Goal: Browse casually: Explore the website without a specific task or goal

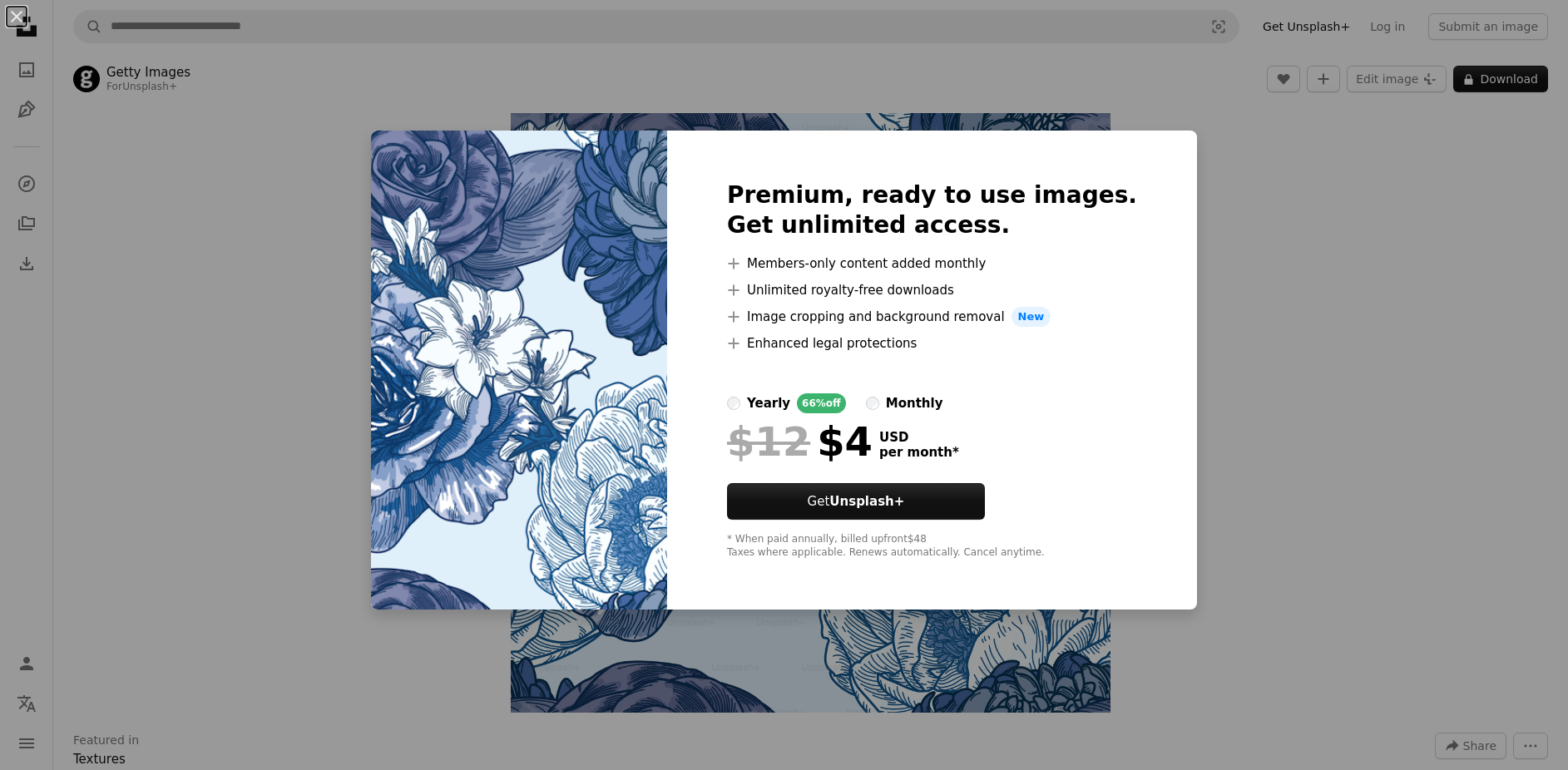
click at [1266, 326] on div "An X shape Premium, ready to use images. Get unlimited access. A plus sign Memb…" at bounding box center [784, 385] width 1568 height 770
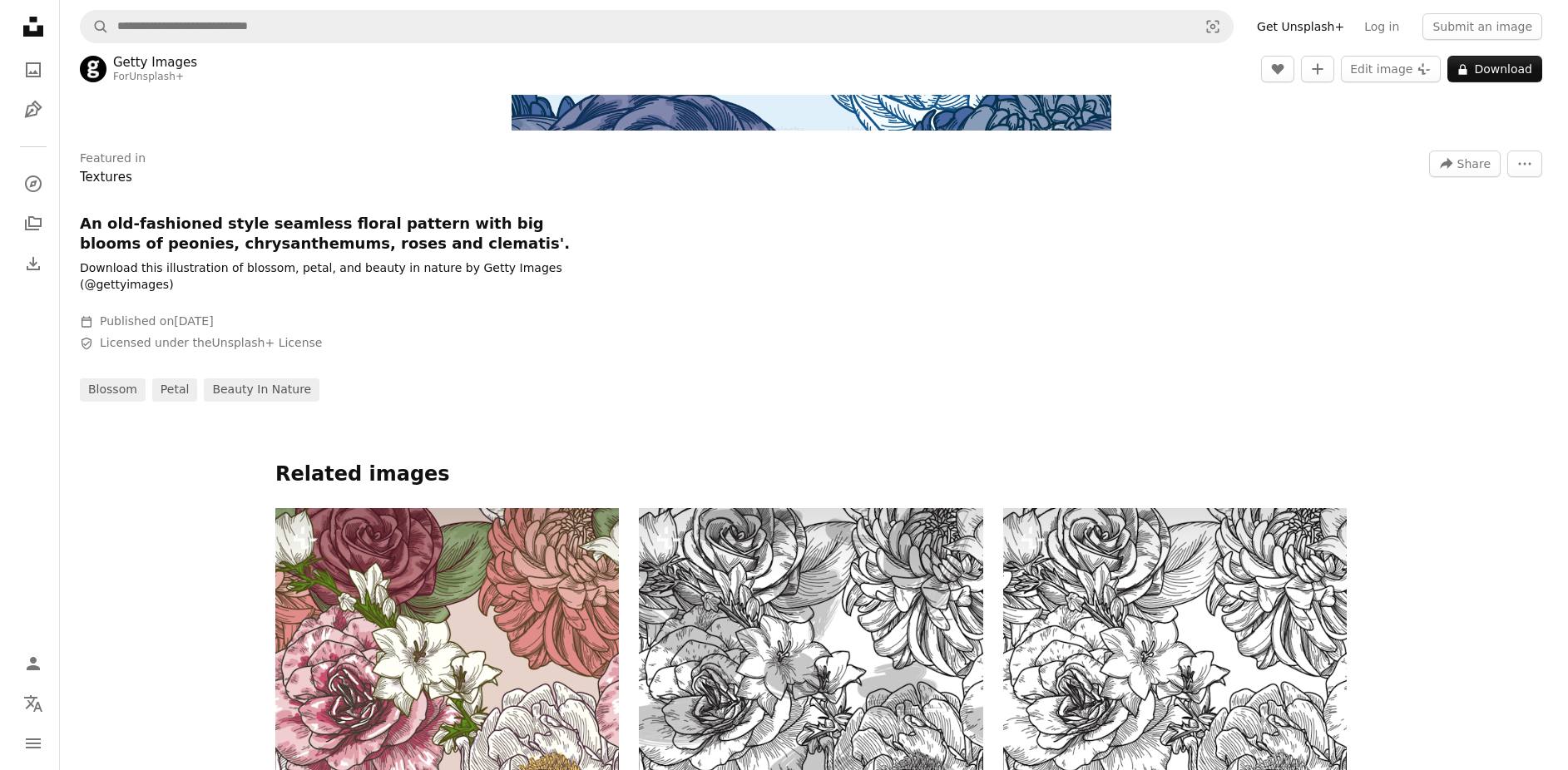
scroll to position [831, 0]
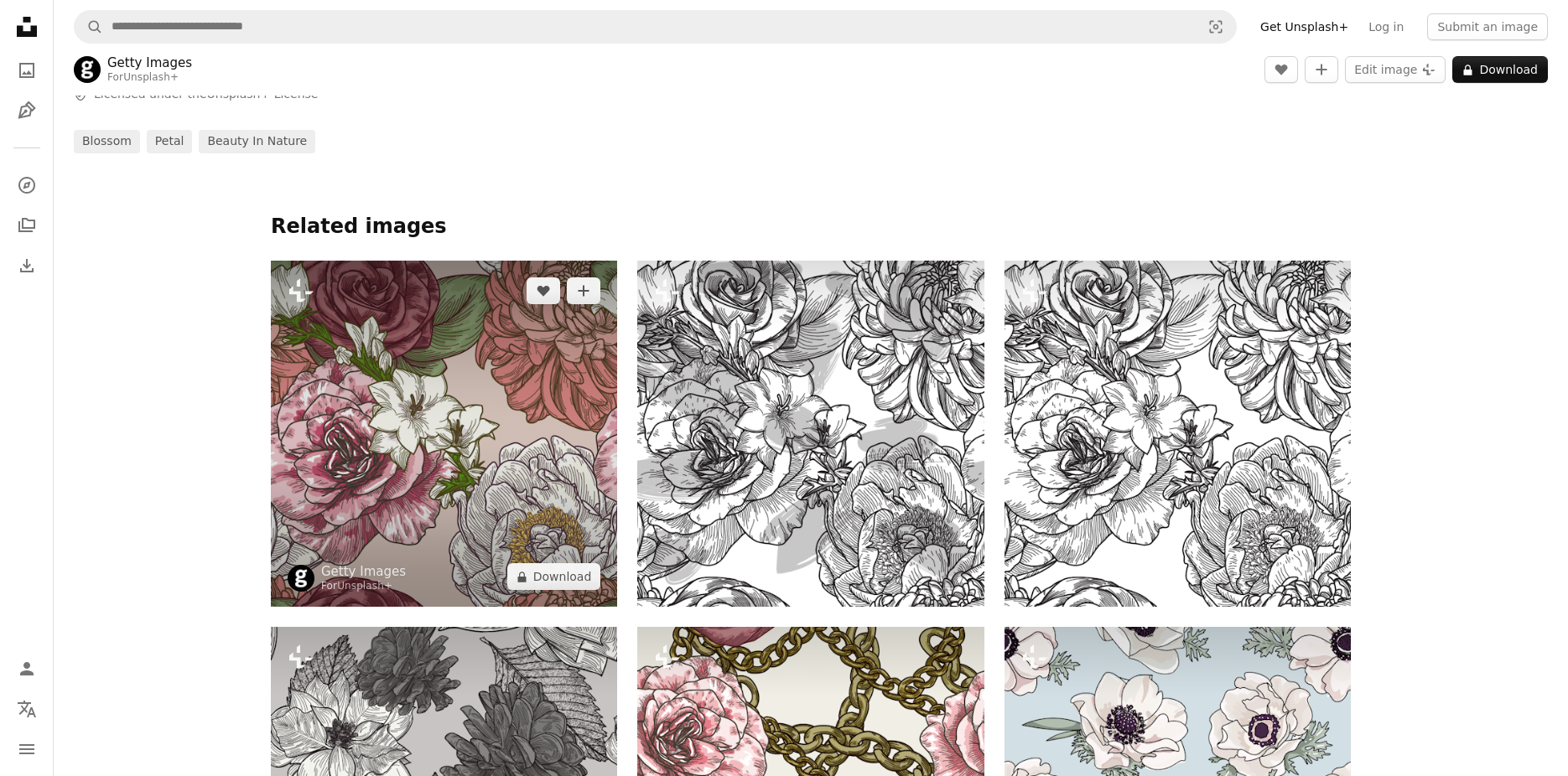
click at [497, 422] on img at bounding box center [444, 433] width 346 height 346
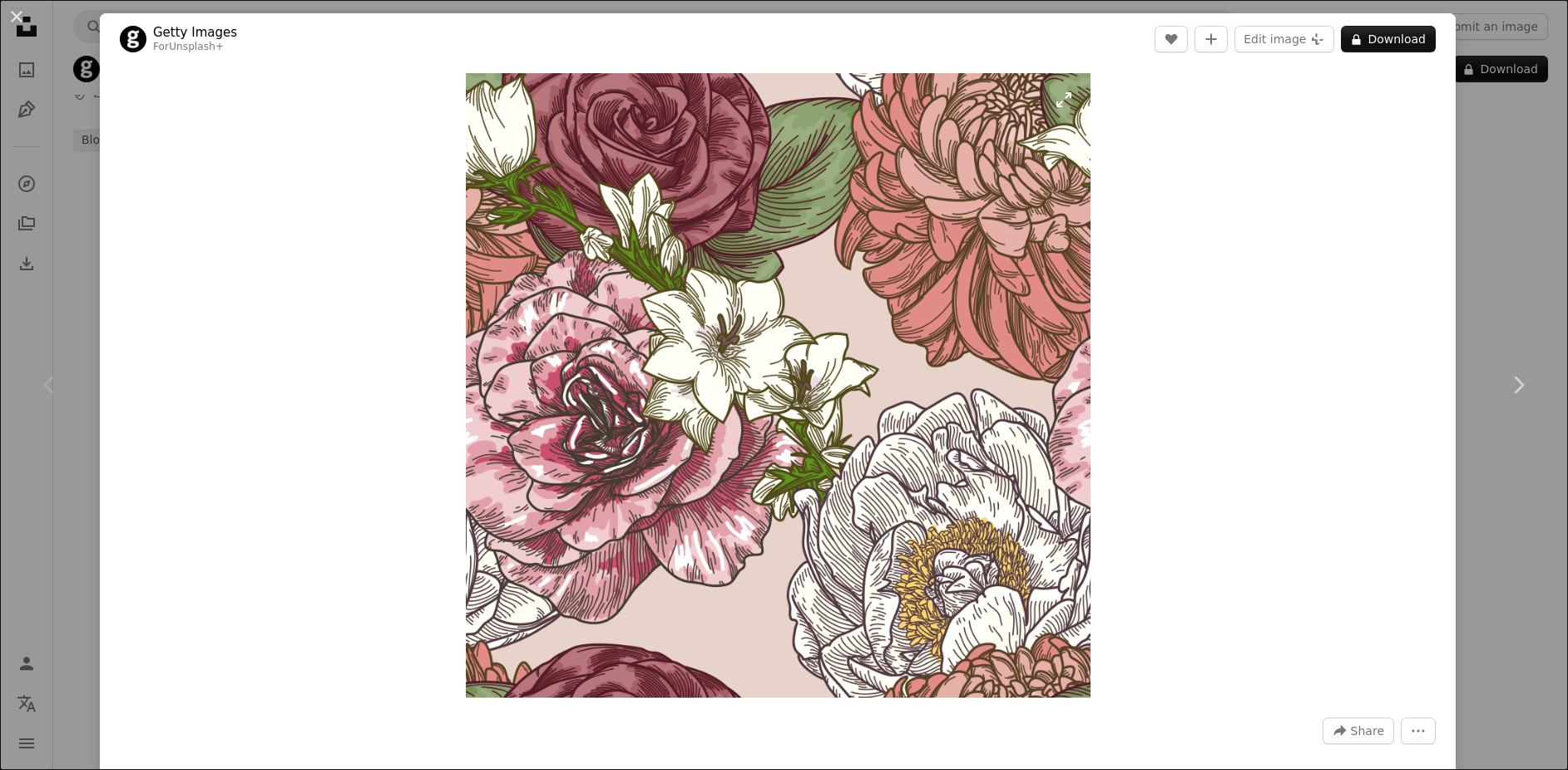
click at [818, 291] on img "Zoom in on this image" at bounding box center [778, 386] width 625 height 625
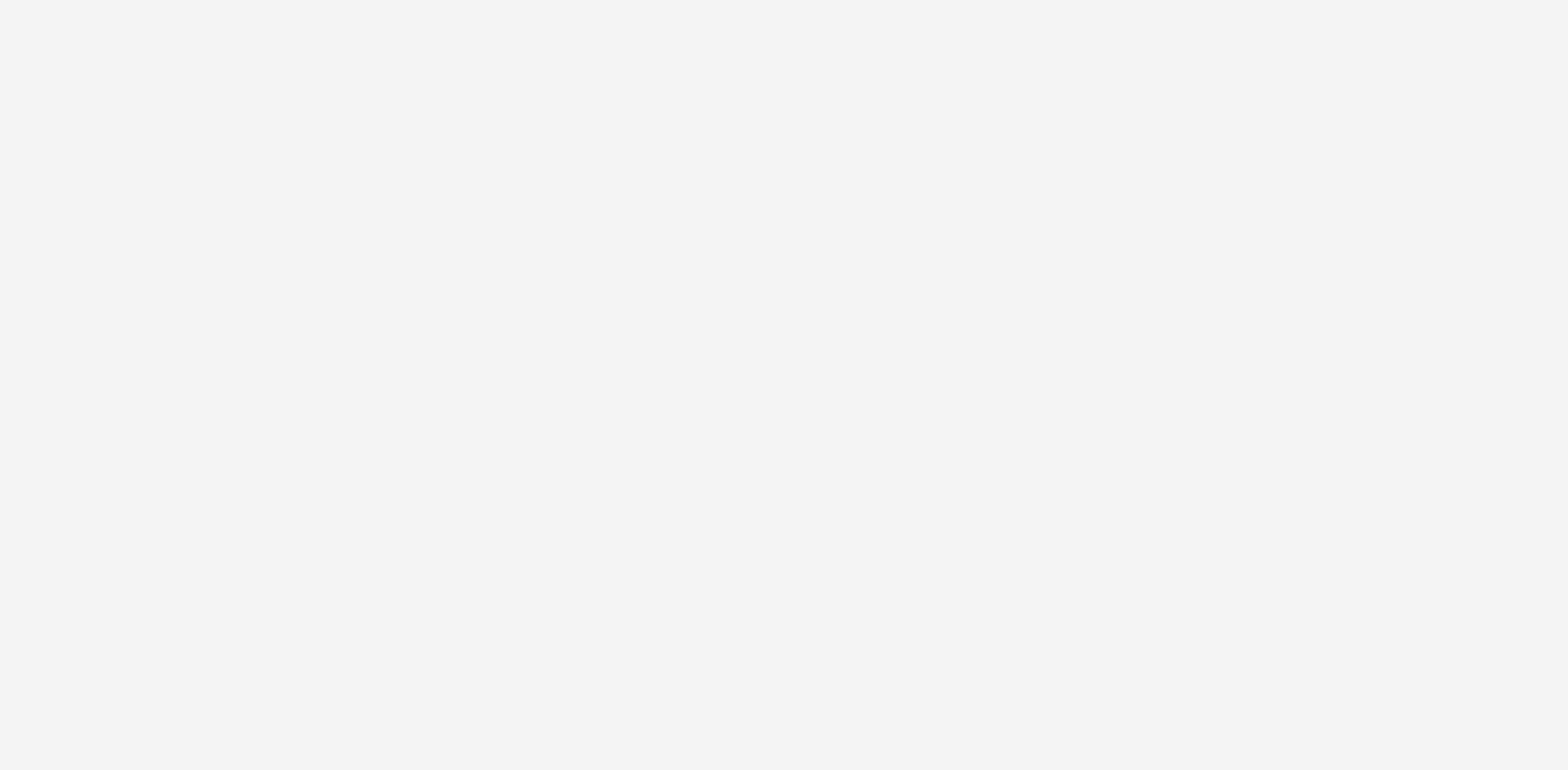
scroll to position [388, 0]
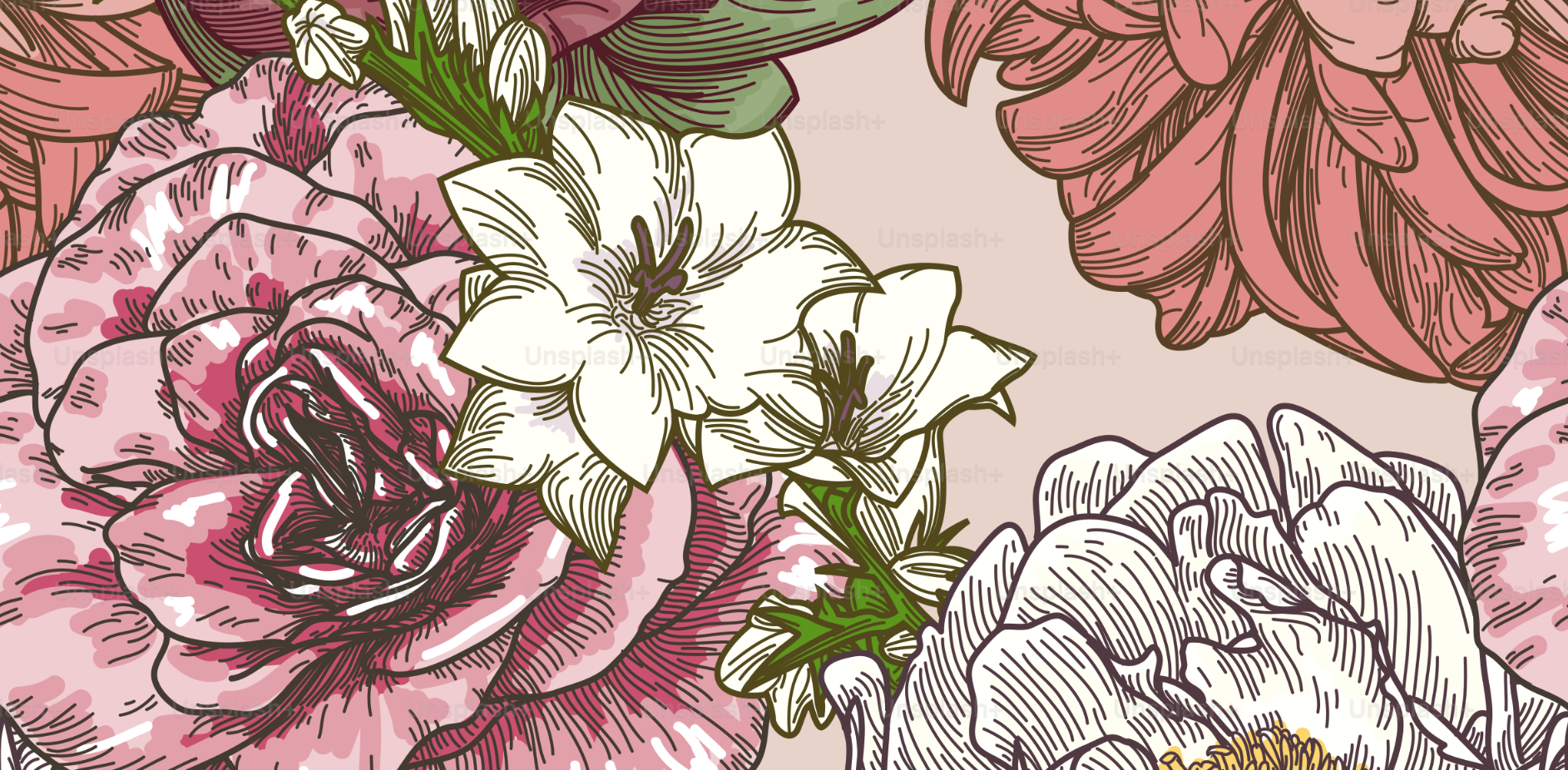
click at [750, 273] on img "Zoom out on this image" at bounding box center [784, 396] width 1570 height 1569
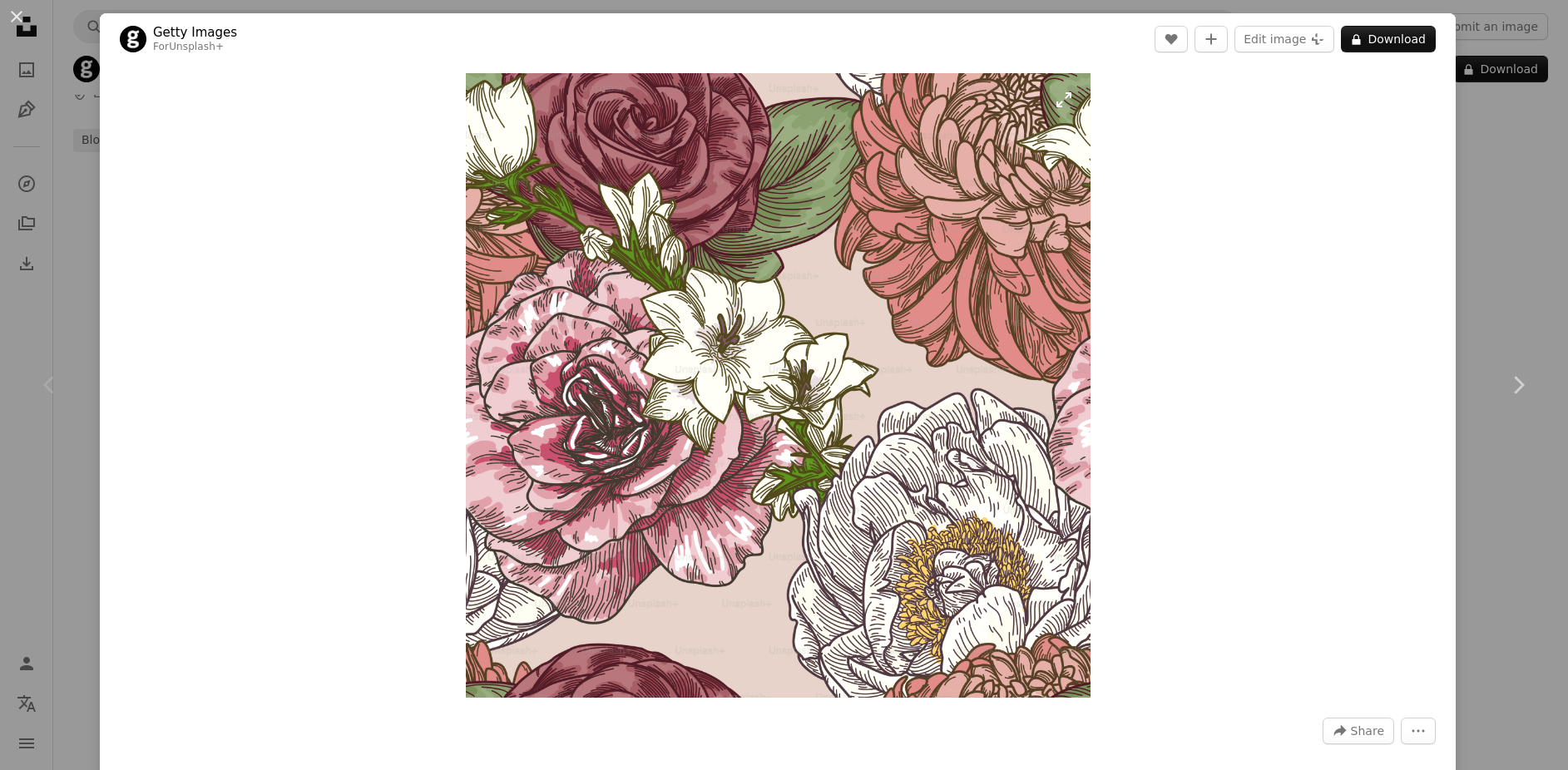
click at [817, 208] on img "Zoom in on this image" at bounding box center [778, 386] width 625 height 625
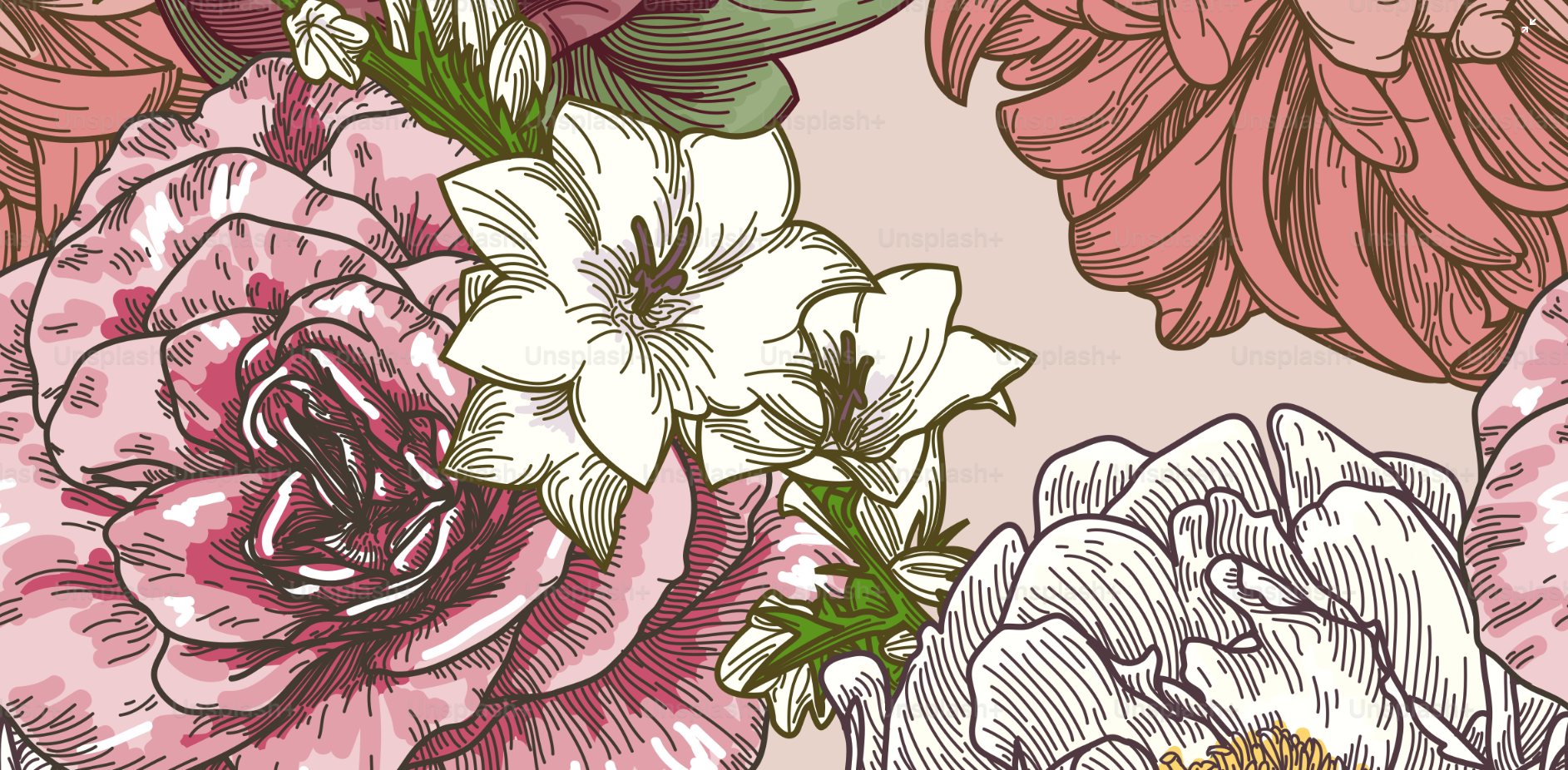
click at [790, 198] on img "Zoom out on this image" at bounding box center [784, 396] width 1570 height 1569
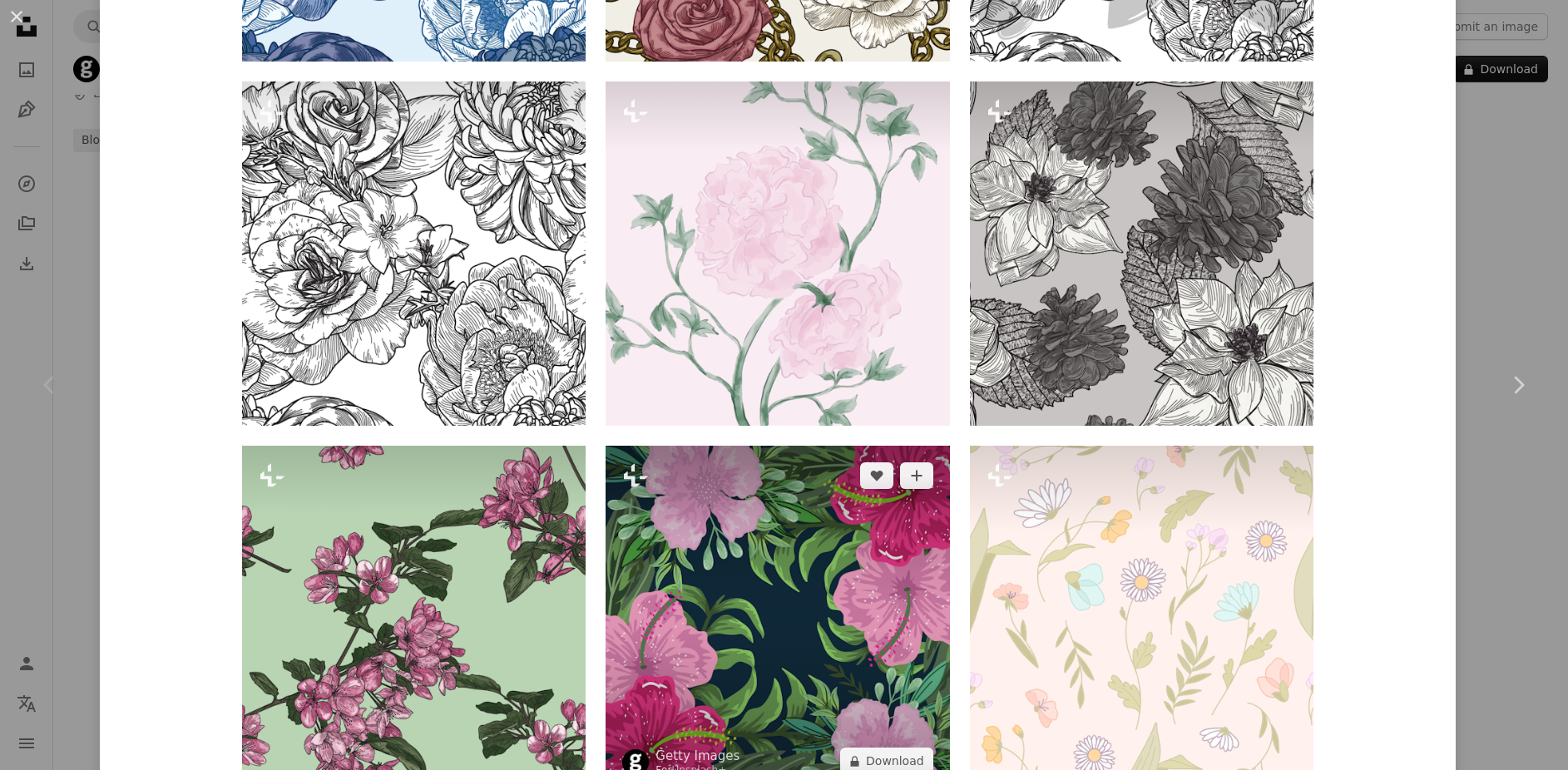
scroll to position [1164, 0]
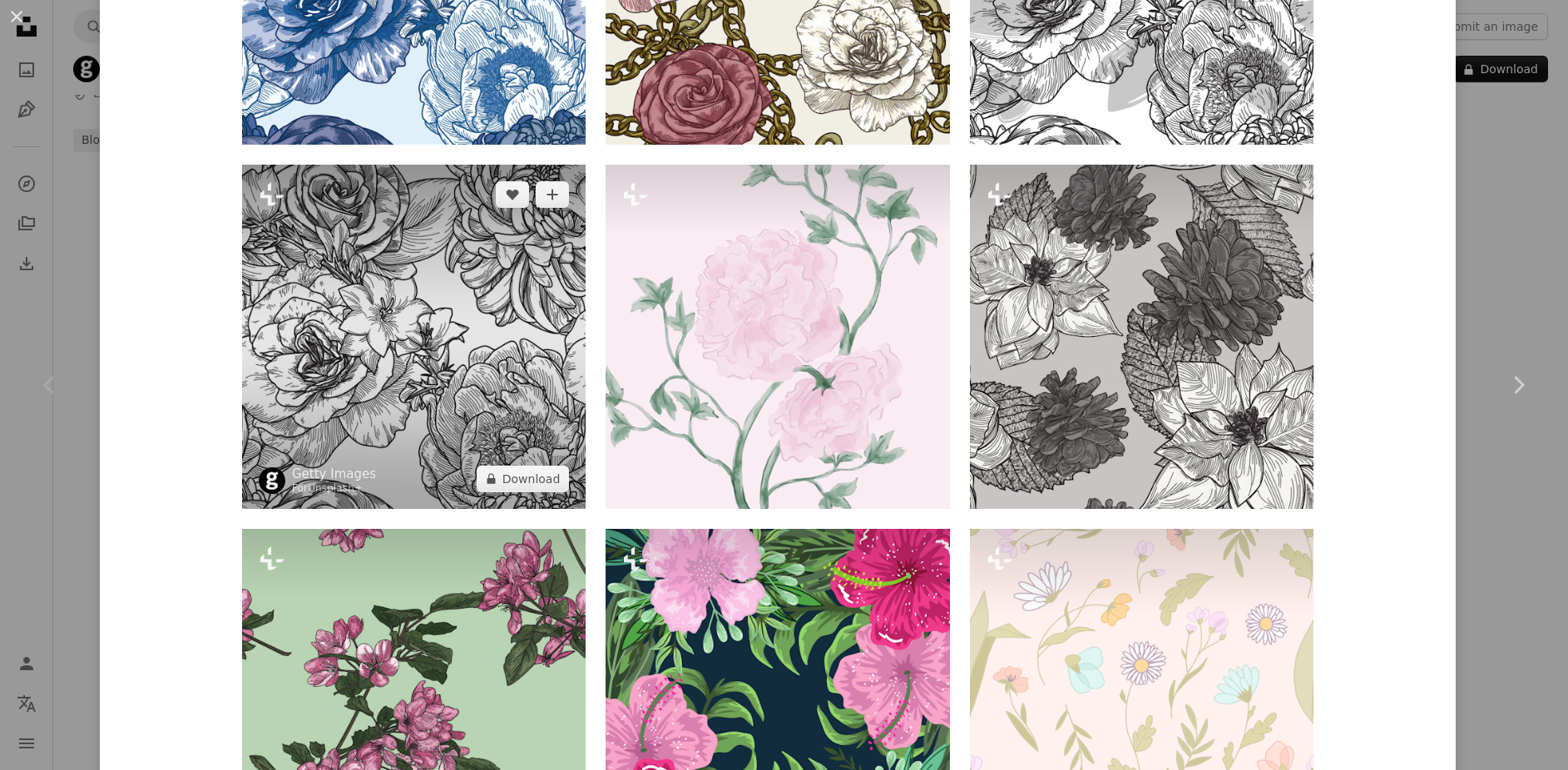
click at [496, 439] on img at bounding box center [413, 336] width 344 height 343
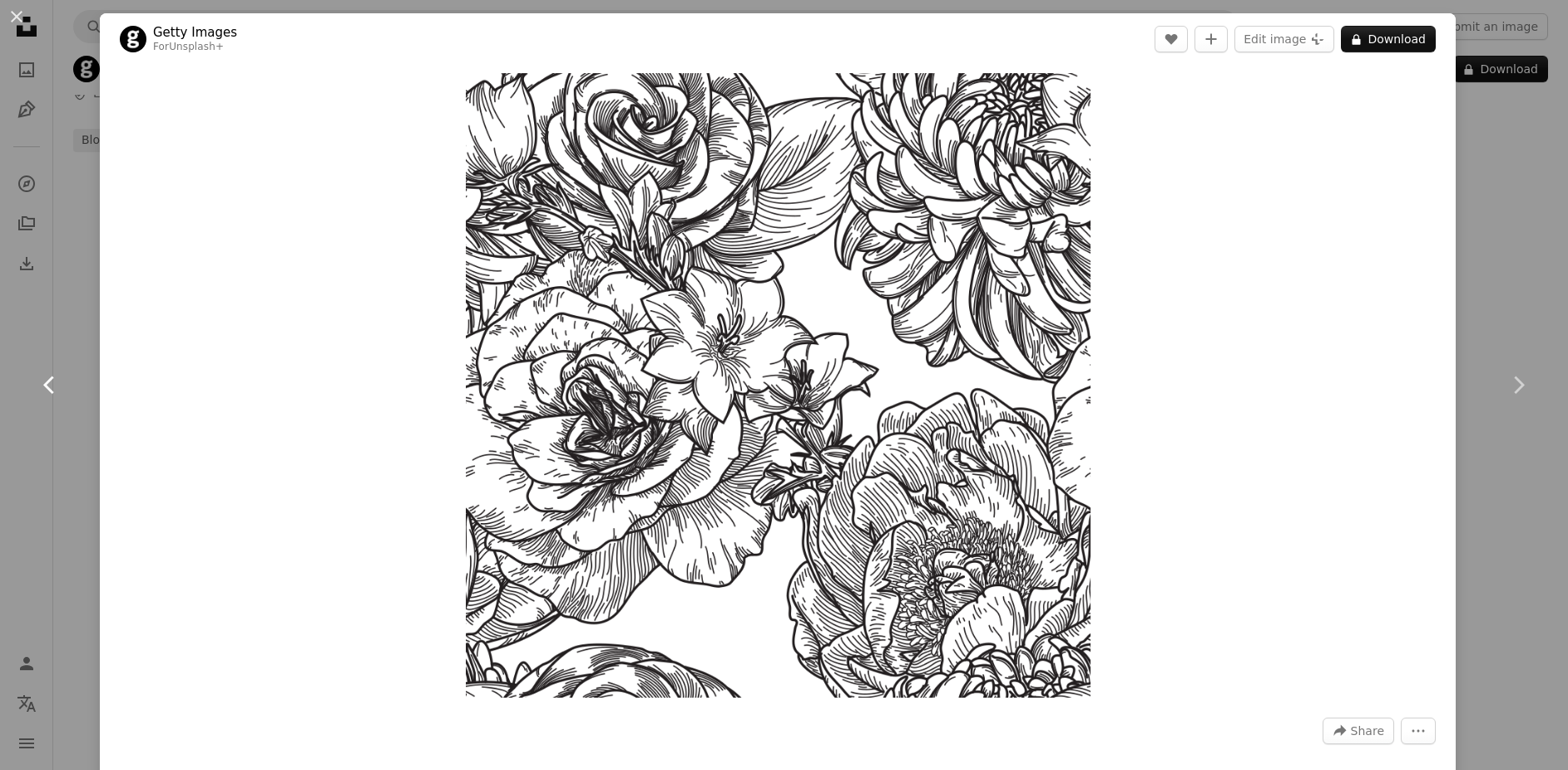
click at [47, 381] on icon at bounding box center [49, 385] width 11 height 18
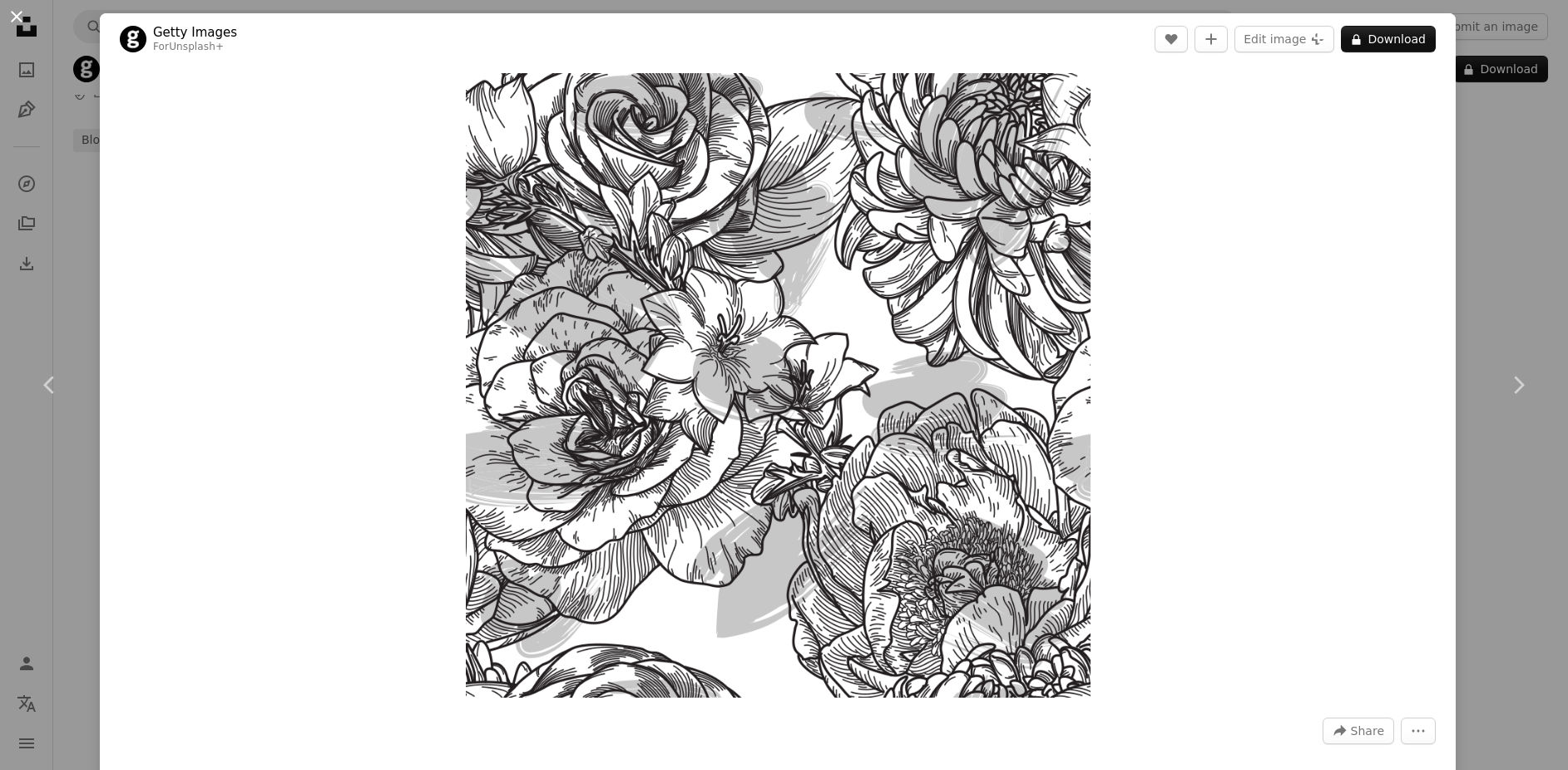
click at [14, 19] on button "An X shape" at bounding box center [17, 17] width 20 height 20
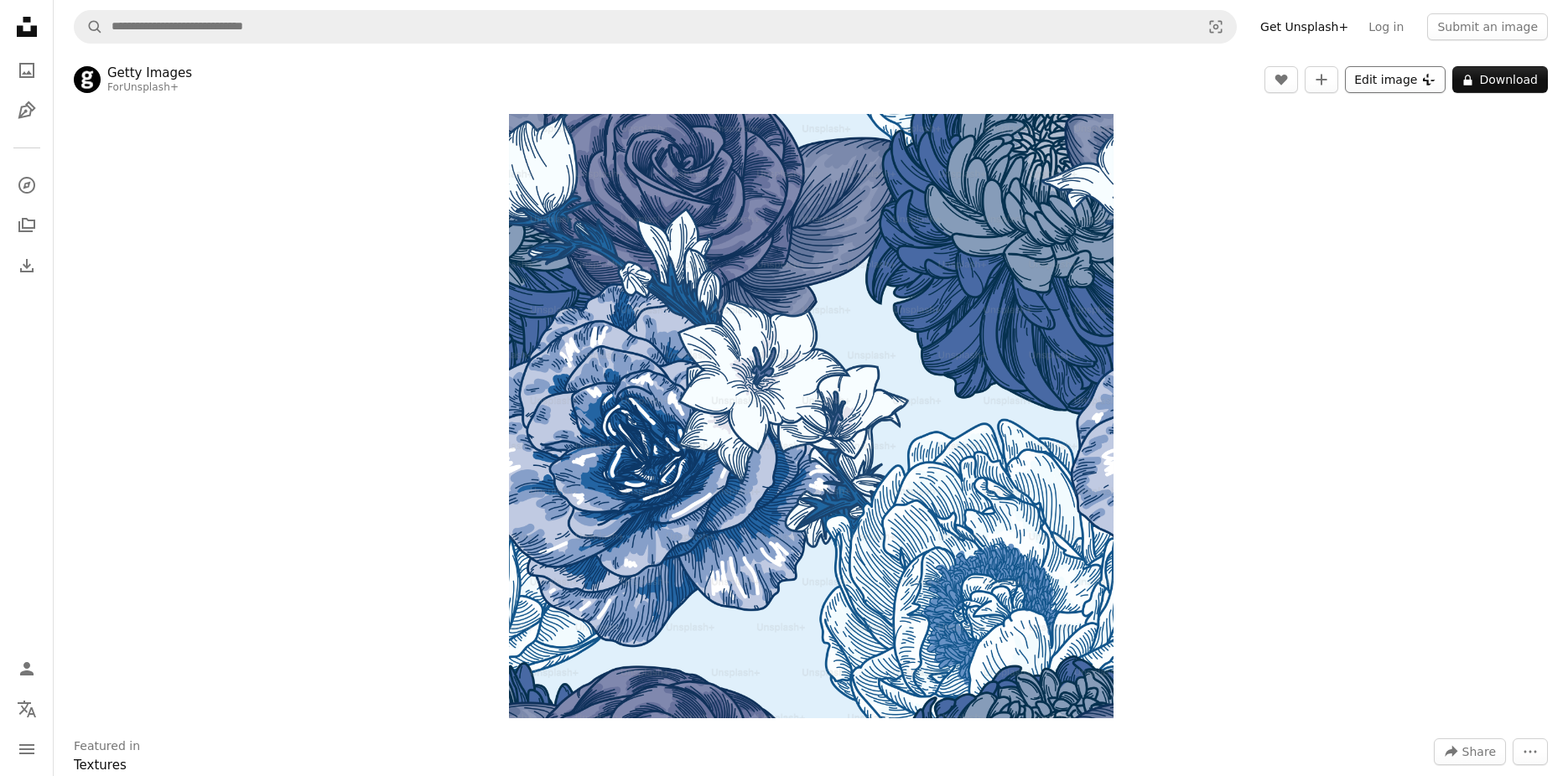
click at [1433, 86] on icon "Plus sign for Unsplash+" at bounding box center [1428, 79] width 13 height 13
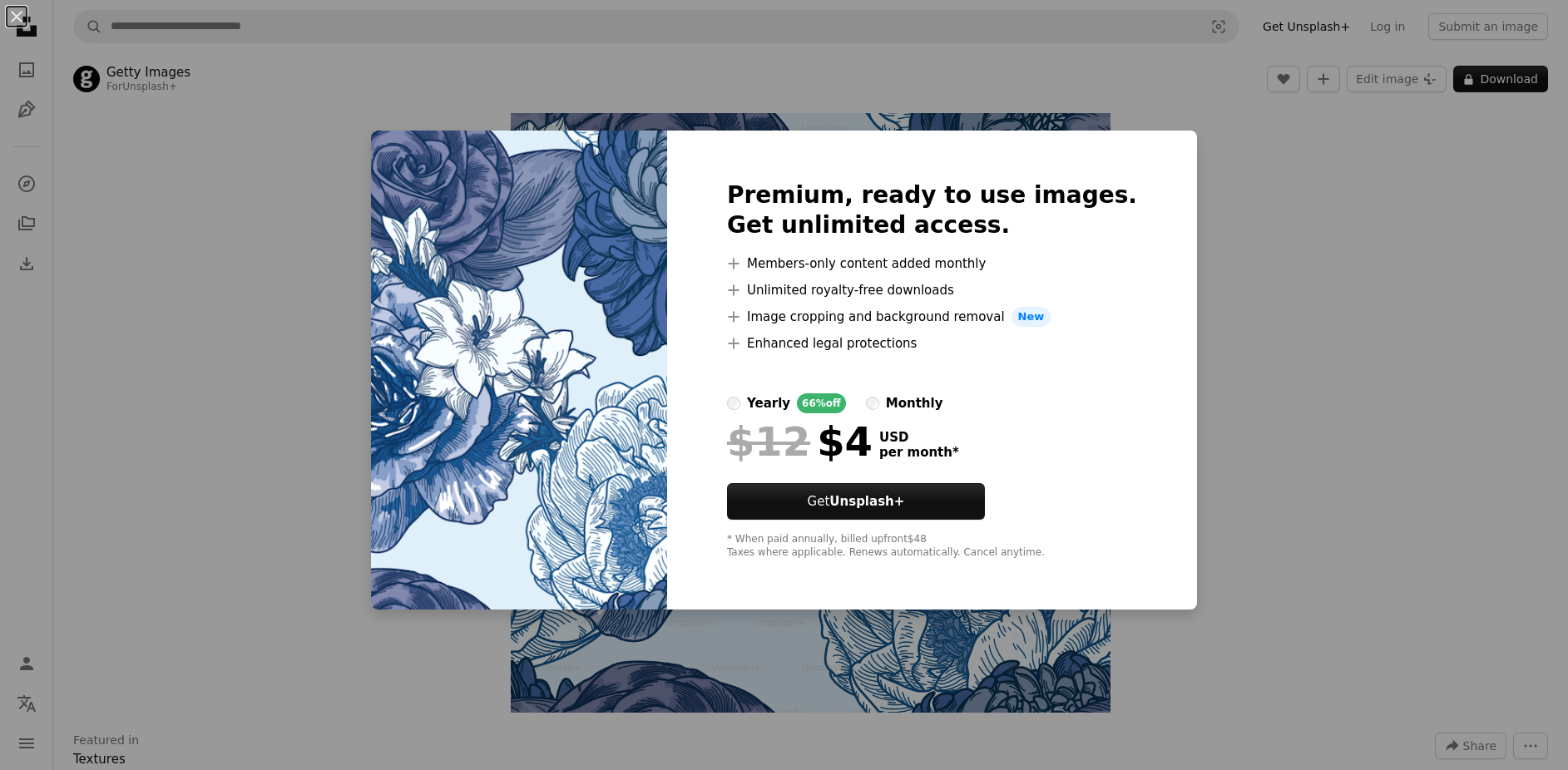
click at [1273, 256] on div "An X shape Premium, ready to use images. Get unlimited access. A plus sign Memb…" at bounding box center [784, 385] width 1568 height 770
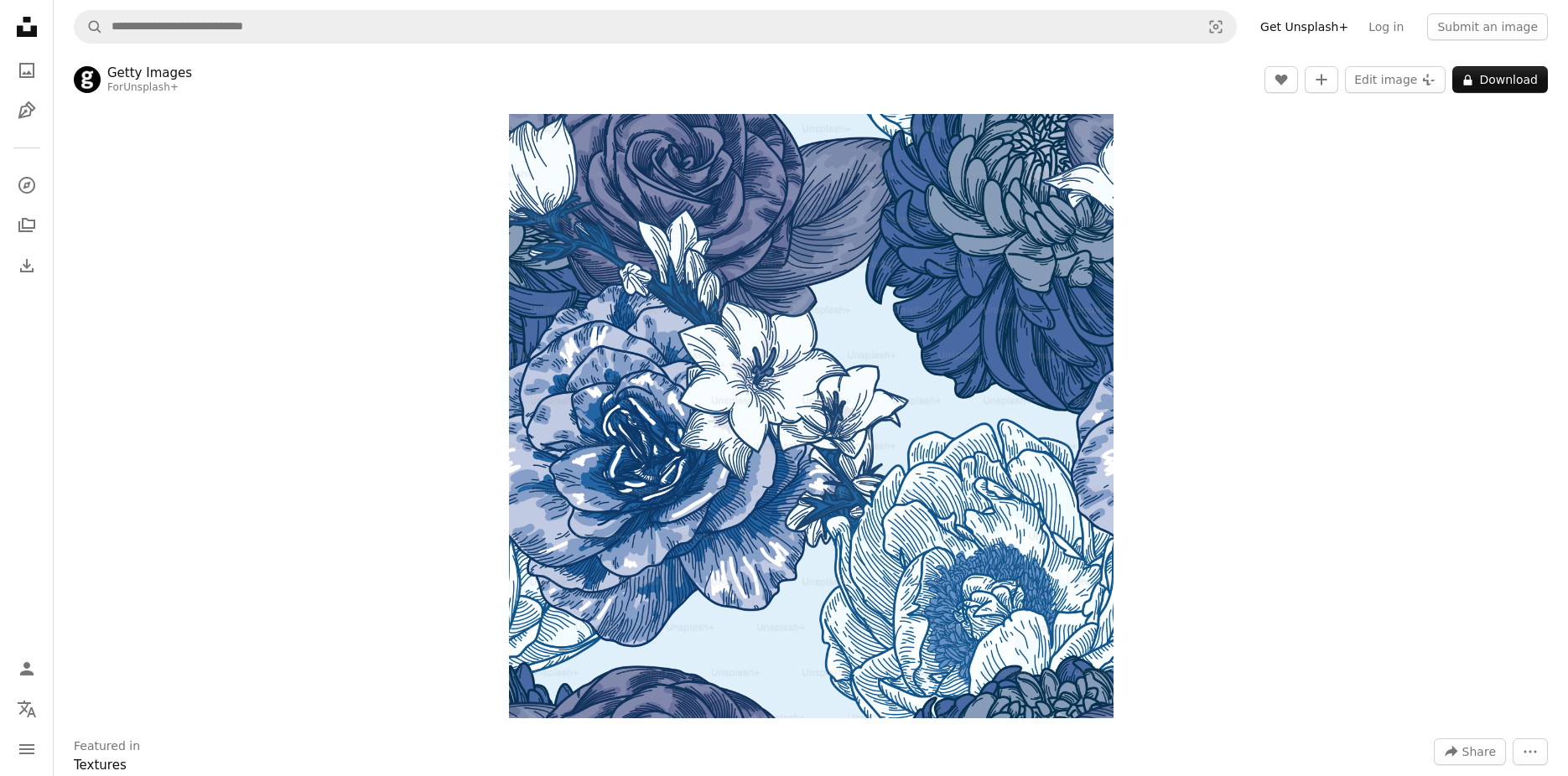
scroll to position [419, 0]
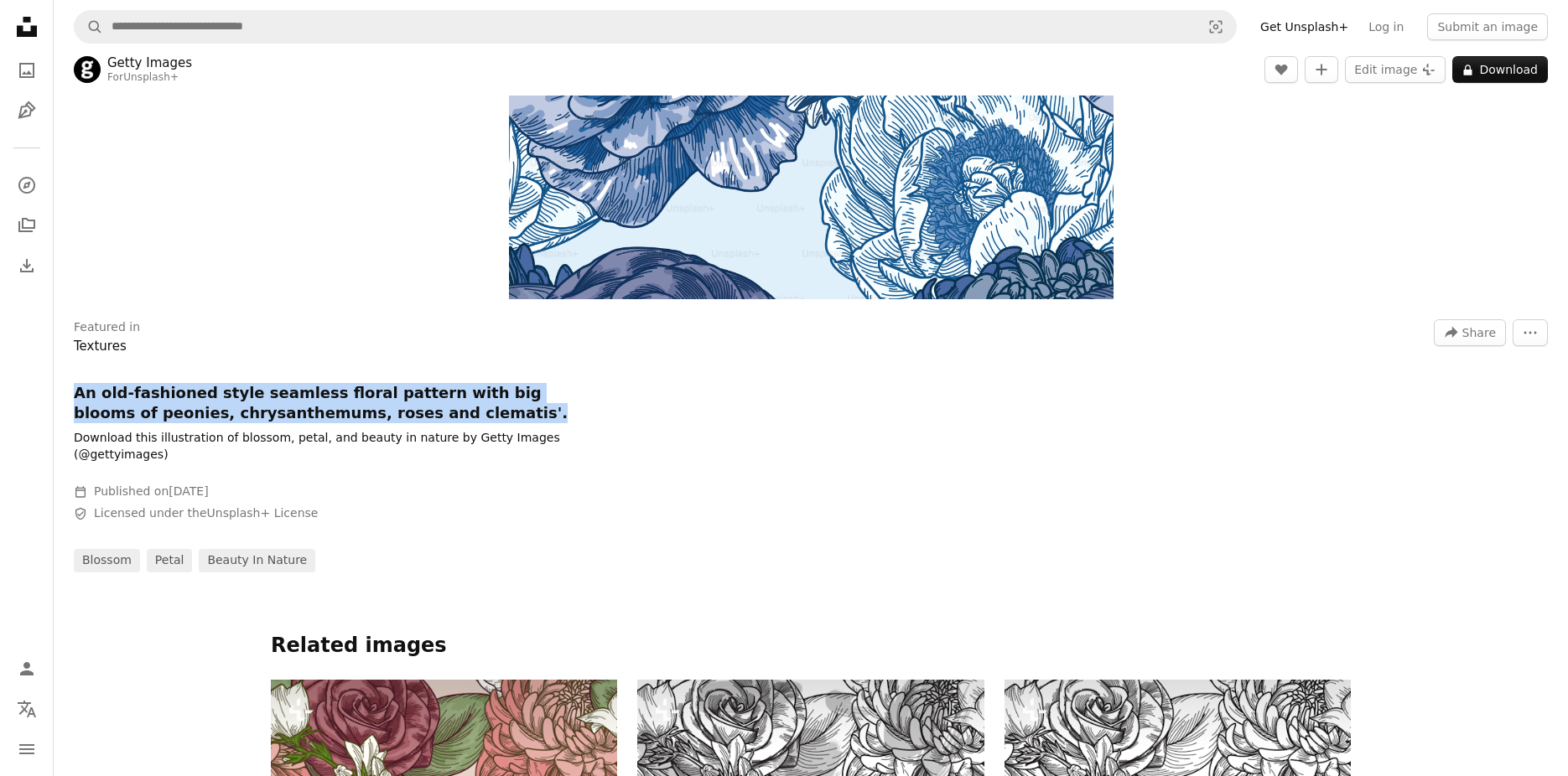
drag, startPoint x: 74, startPoint y: 392, endPoint x: 406, endPoint y: 417, distance: 332.9
click at [406, 417] on h1 "An old-fashioned style seamless floral pattern with big blooms of peonies, chry…" at bounding box center [326, 402] width 503 height 40
copy h1 "An old-fashioned style seamless floral pattern with big blooms of peonies, chry…"
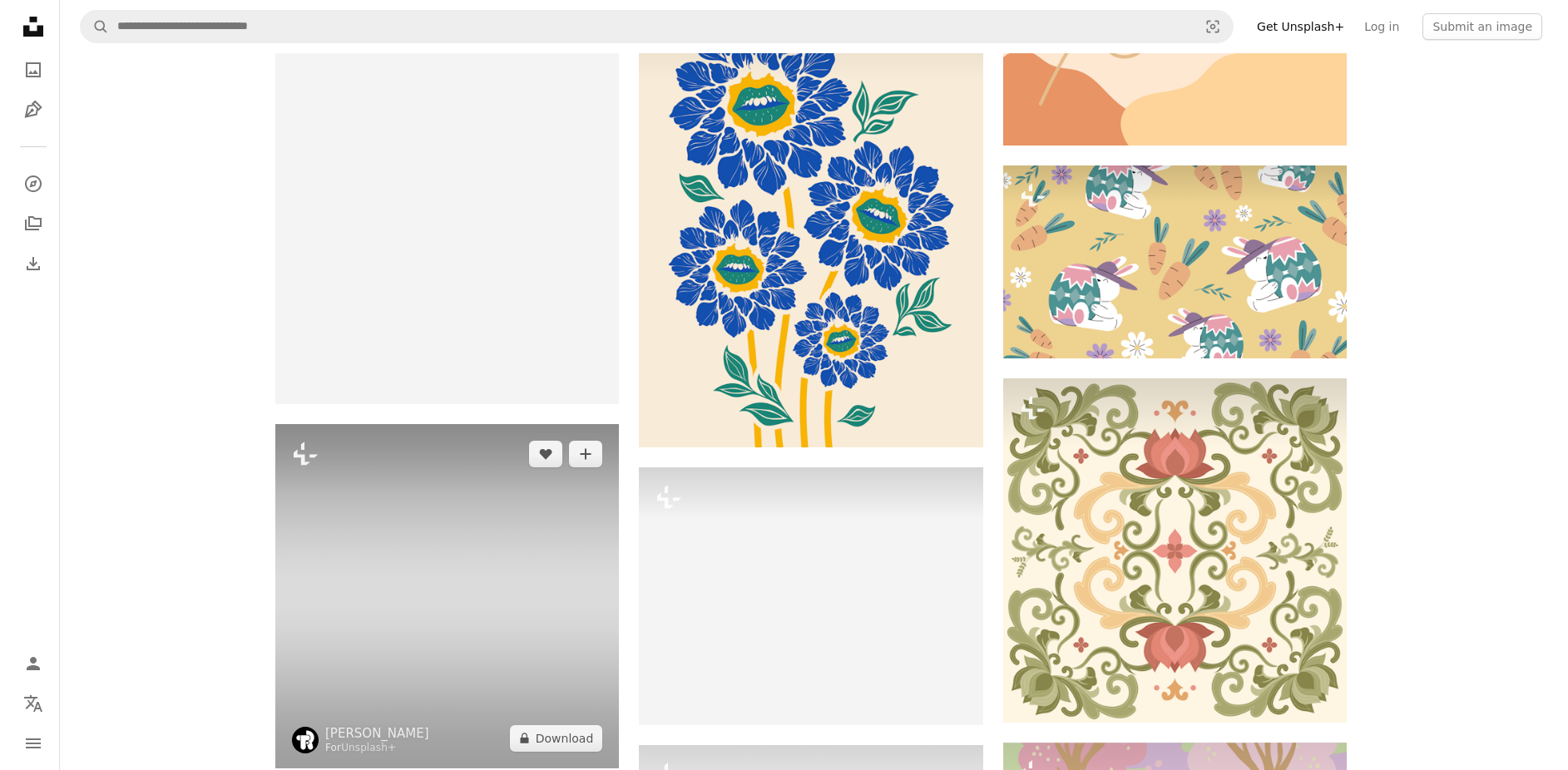
scroll to position [39576, 0]
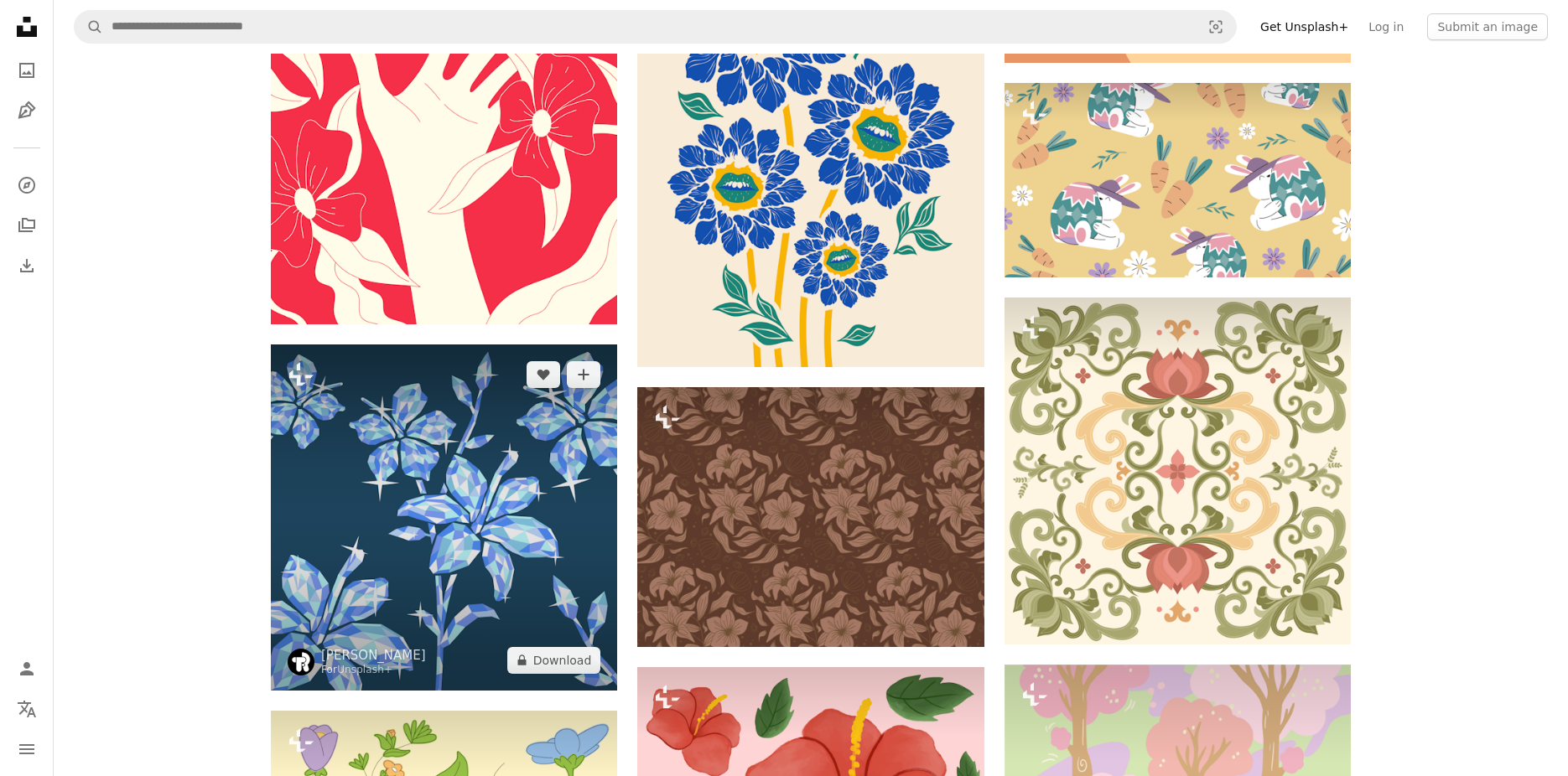
click at [574, 516] on img at bounding box center [444, 517] width 346 height 346
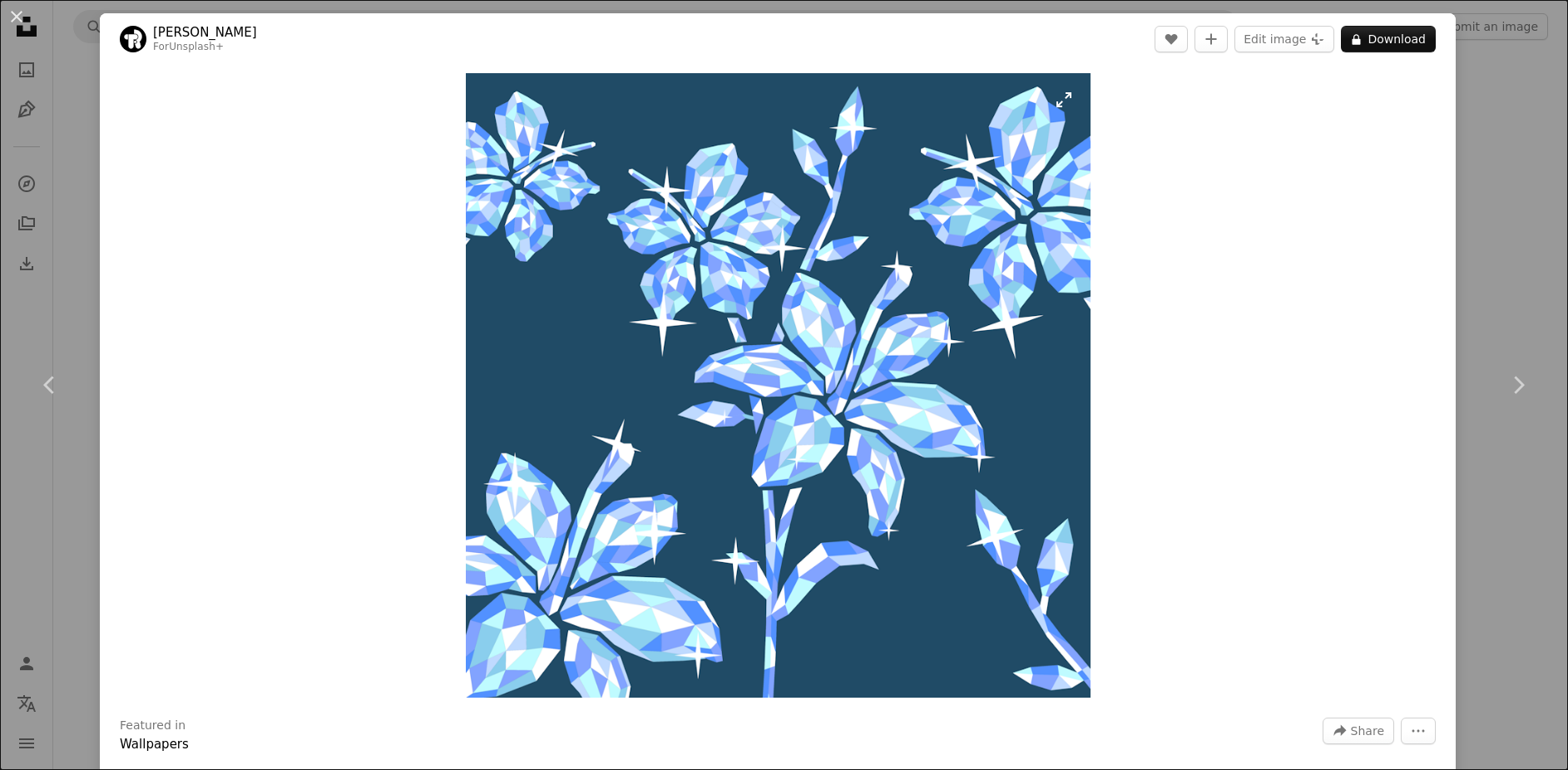
click at [850, 349] on img "Zoom in on this image" at bounding box center [778, 386] width 625 height 625
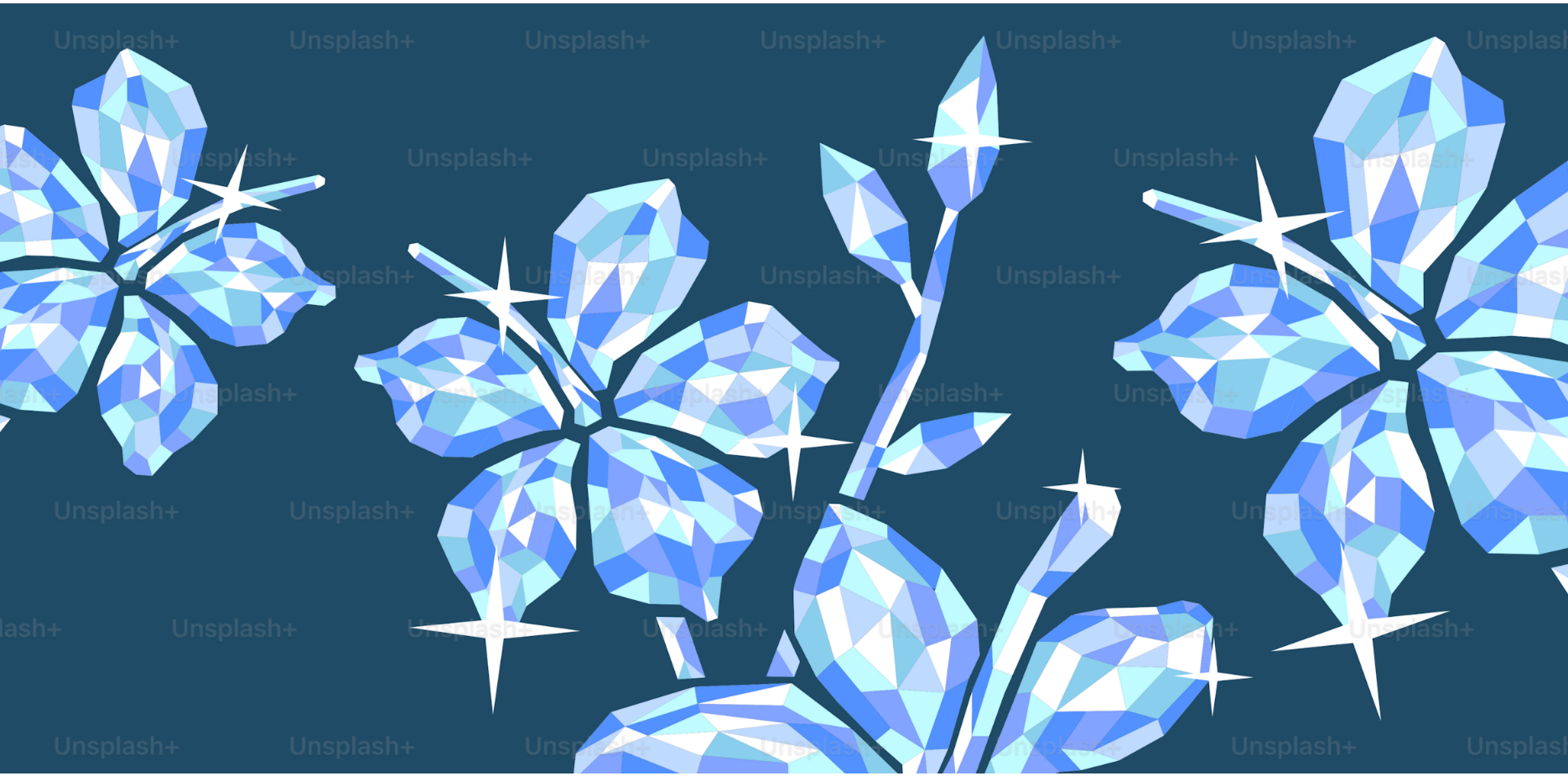
scroll to position [391, 0]
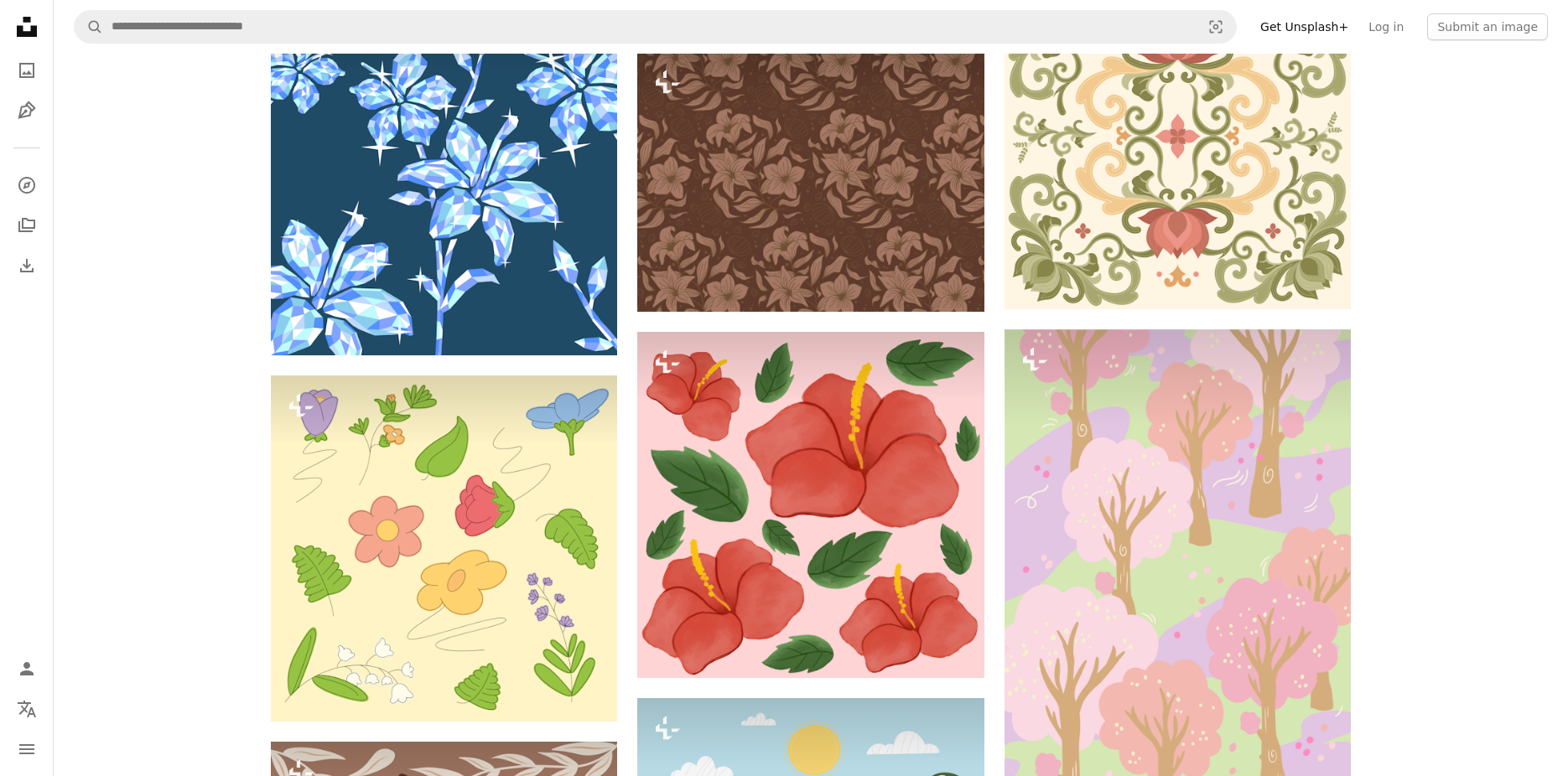
scroll to position [40472, 0]
